Goal: Check status

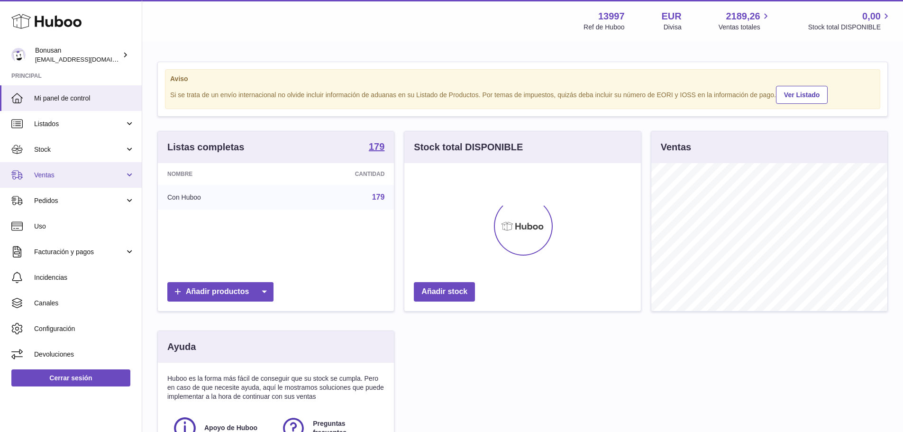
scroll to position [148, 236]
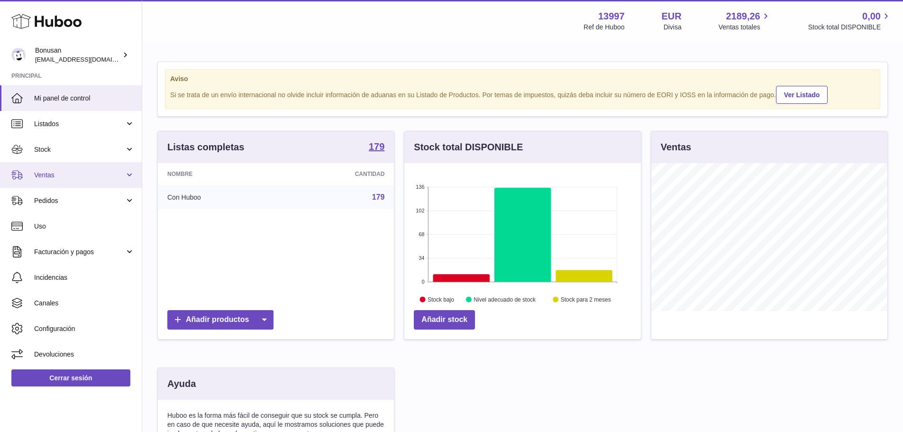
click at [66, 173] on span "Ventas" at bounding box center [79, 175] width 91 height 9
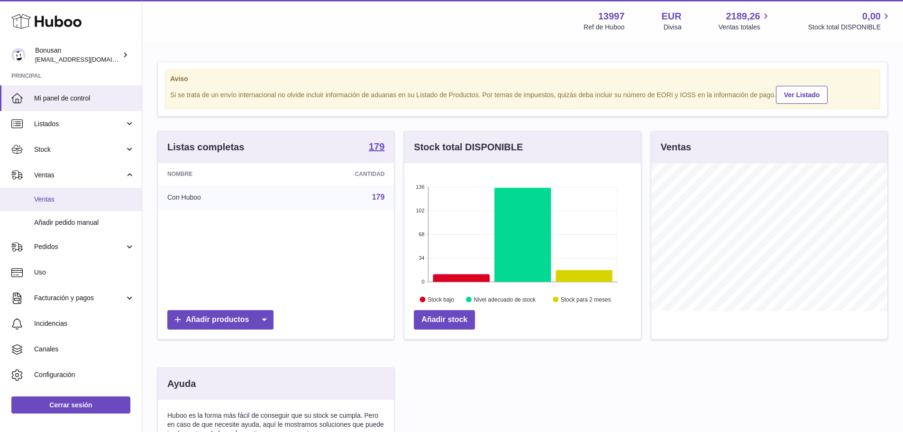
click at [70, 199] on span "Ventas" at bounding box center [84, 199] width 100 height 9
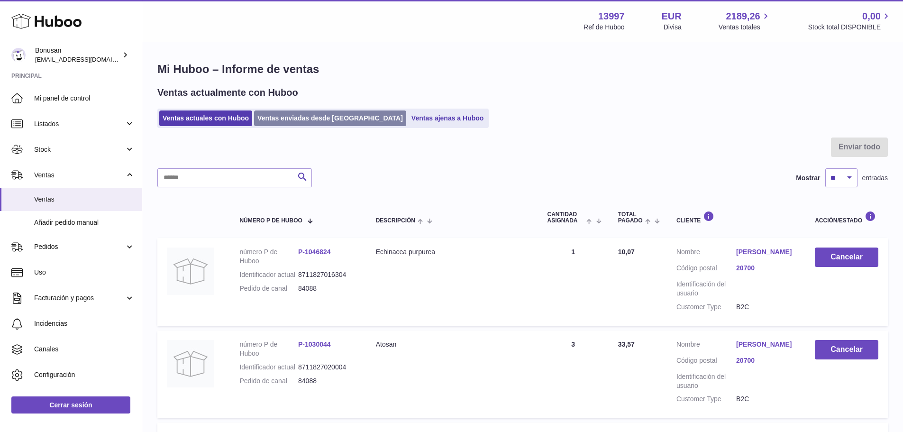
click at [298, 117] on link "Ventas enviadas desde [GEOGRAPHIC_DATA]" at bounding box center [330, 118] width 152 height 16
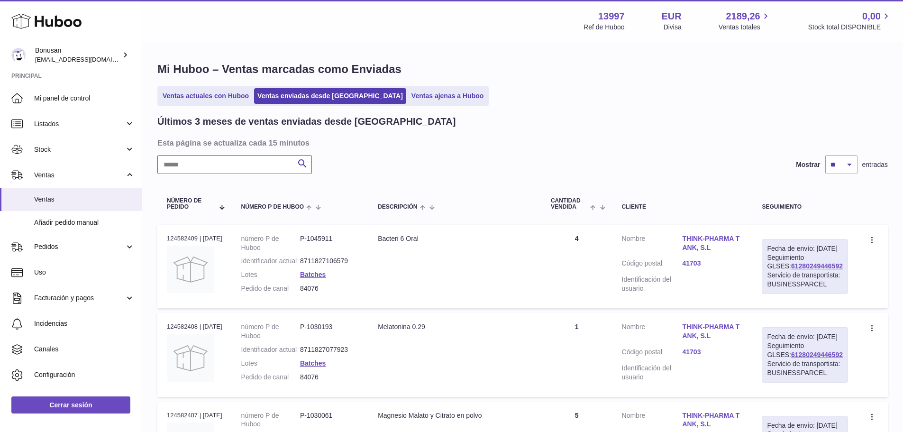
click at [256, 164] on input "text" at bounding box center [234, 164] width 154 height 19
paste input "*****"
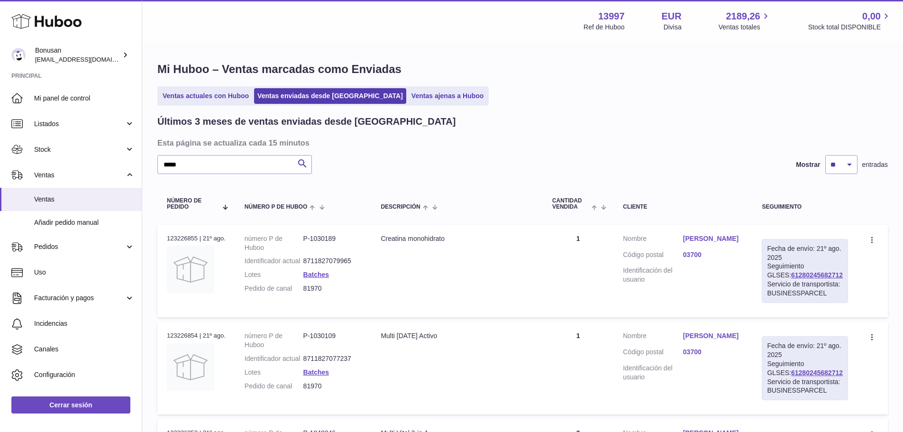
drag, startPoint x: 834, startPoint y: 275, endPoint x: 777, endPoint y: 276, distance: 56.9
click at [777, 276] on div "Fecha de envío: [DATE] Seguimiento GLSES: 61280245682712 Servicio de transporti…" at bounding box center [805, 271] width 86 height 64
copy link "61280245682712"
drag, startPoint x: 193, startPoint y: 166, endPoint x: 118, endPoint y: 169, distance: 74.9
click at [118, 169] on div "Huboo Bonusan [EMAIL_ADDRESS][DOMAIN_NAME] Principal Mi panel de control Listad…" at bounding box center [451, 344] width 903 height 689
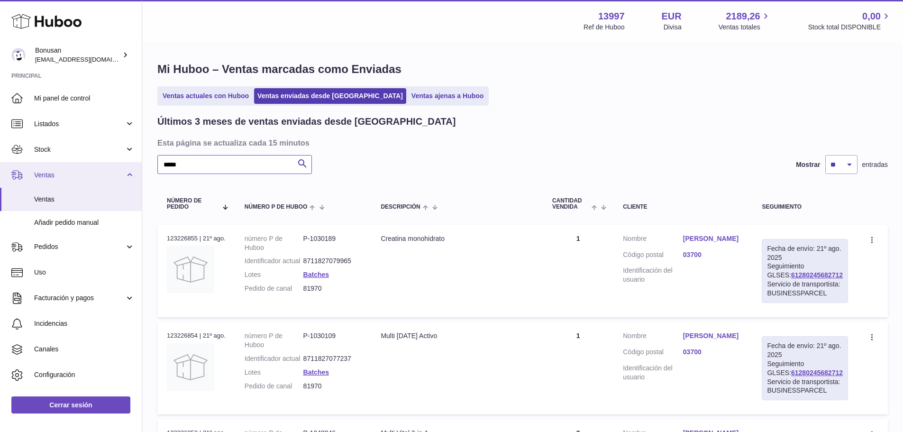
paste input "text"
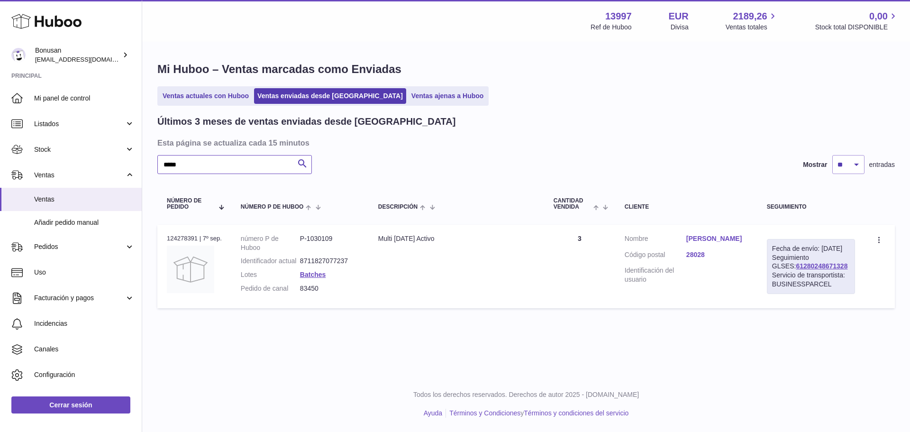
type input "*****"
drag, startPoint x: 830, startPoint y: 275, endPoint x: 762, endPoint y: 275, distance: 68.2
click at [762, 275] on td "Fecha de envío: [DATE] Seguimiento GLSES: 61280248671328 Servicio de transporti…" at bounding box center [810, 266] width 107 height 83
copy link "61280248671328"
